Goal: Information Seeking & Learning: Learn about a topic

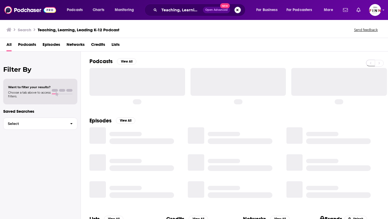
click at [236, 9] on button "Search podcasts, credits, & more..." at bounding box center [238, 10] width 6 height 6
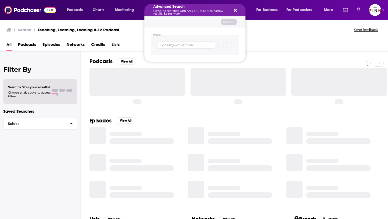
click at [236, 11] on icon "Search podcasts, credits, & more..." at bounding box center [235, 10] width 3 height 4
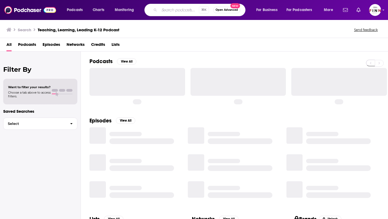
click at [183, 10] on input "Search podcasts, credits, & more..." at bounding box center [179, 10] width 40 height 9
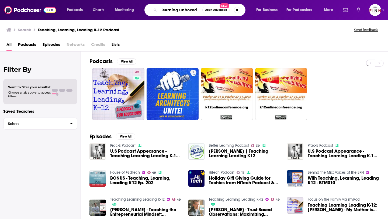
type input "learning unboxed"
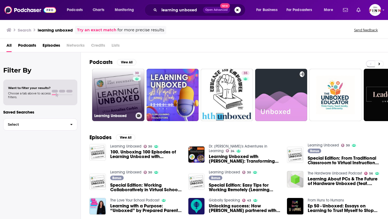
click at [111, 108] on link "30 Learning Unboxed" at bounding box center [118, 95] width 52 height 52
